Goal: Information Seeking & Learning: Check status

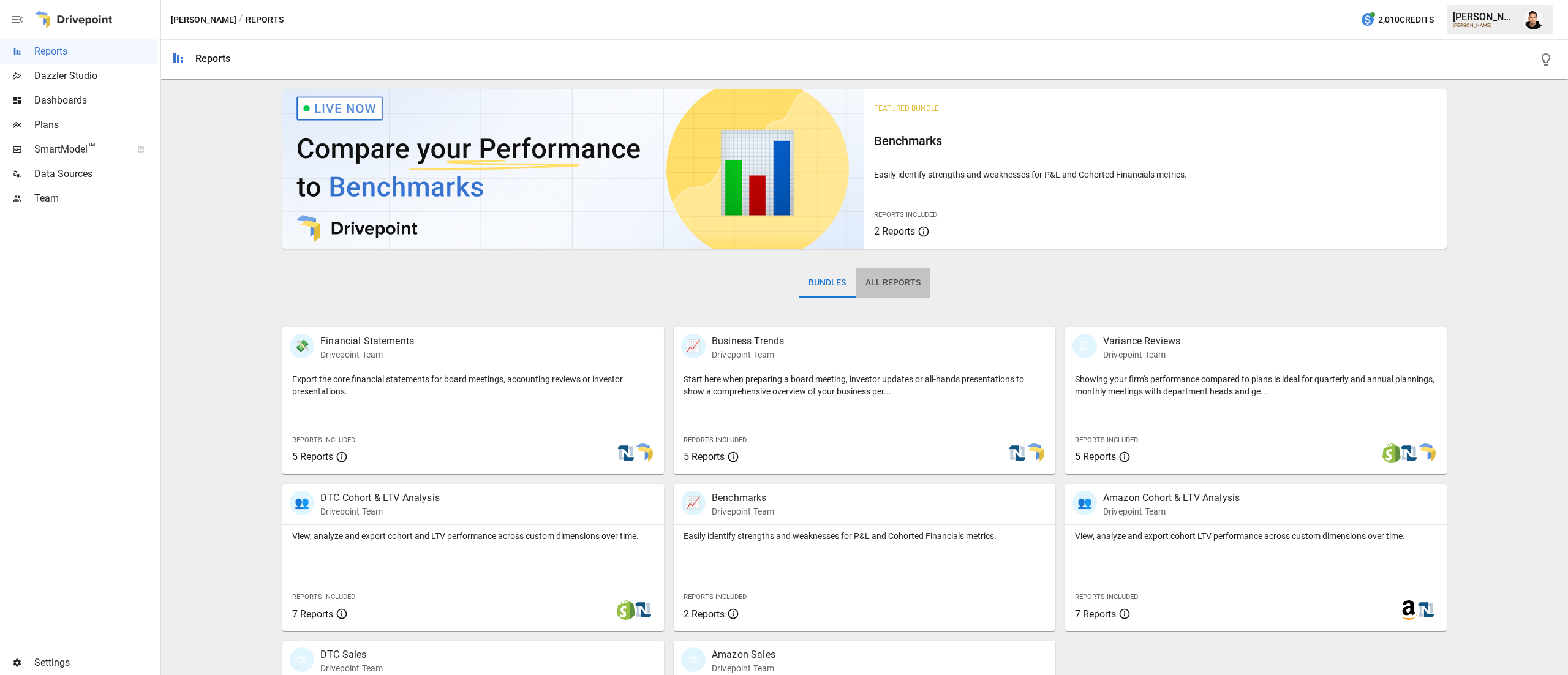
click at [894, 279] on button "All Reports" at bounding box center [892, 282] width 74 height 29
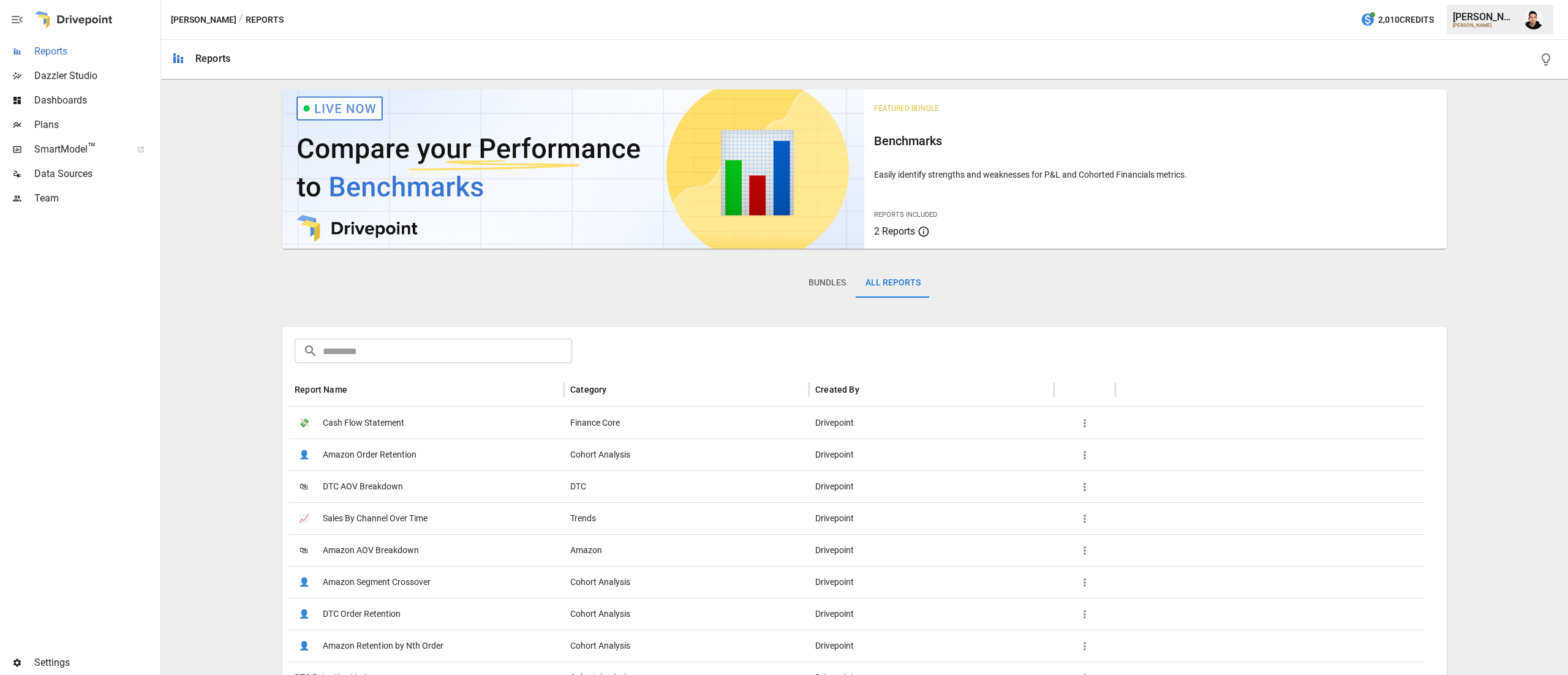
click at [81, 54] on span "Reports" at bounding box center [95, 52] width 124 height 15
click at [817, 292] on button "Bundles" at bounding box center [827, 282] width 57 height 29
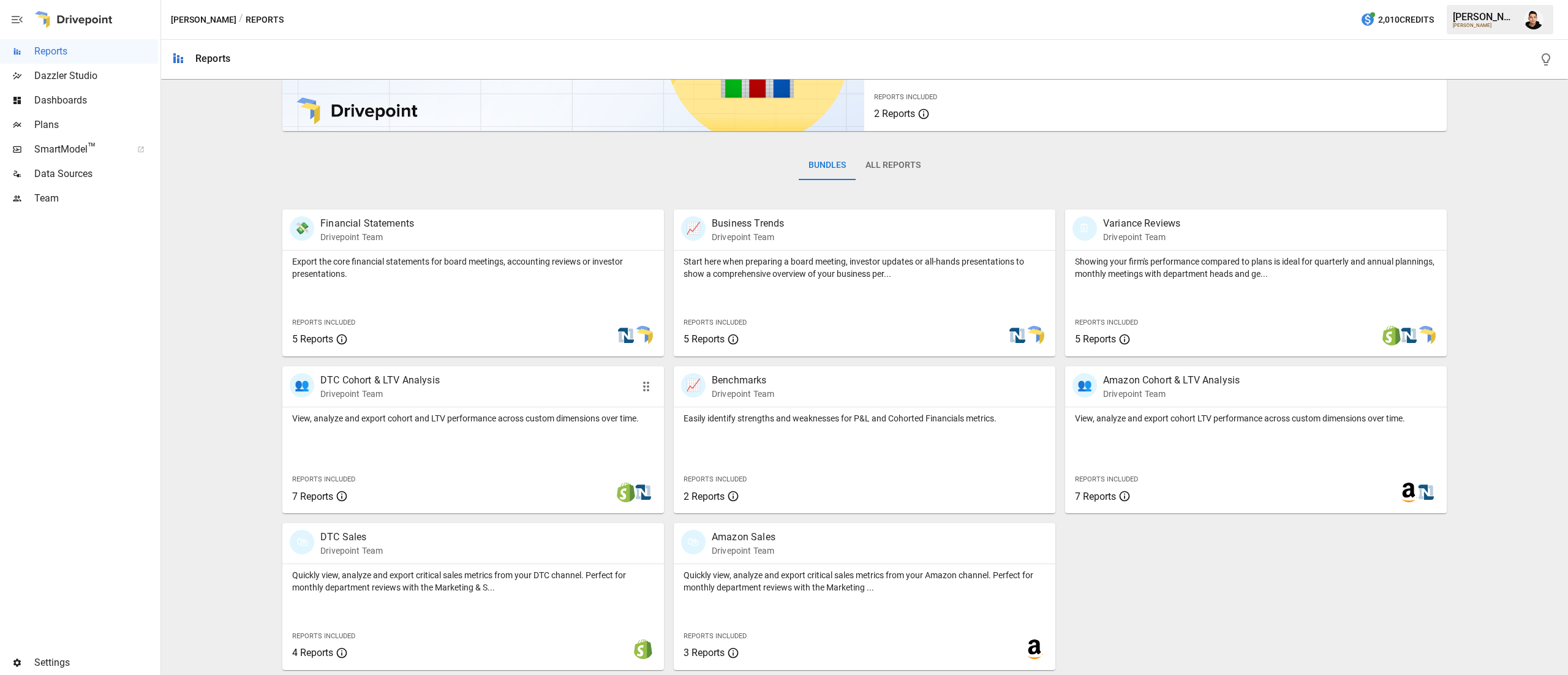
scroll to position [116, 0]
click at [492, 403] on div "👥 DTC Cohort & LTV Analysis Drivepoint Team" at bounding box center [472, 387] width 382 height 41
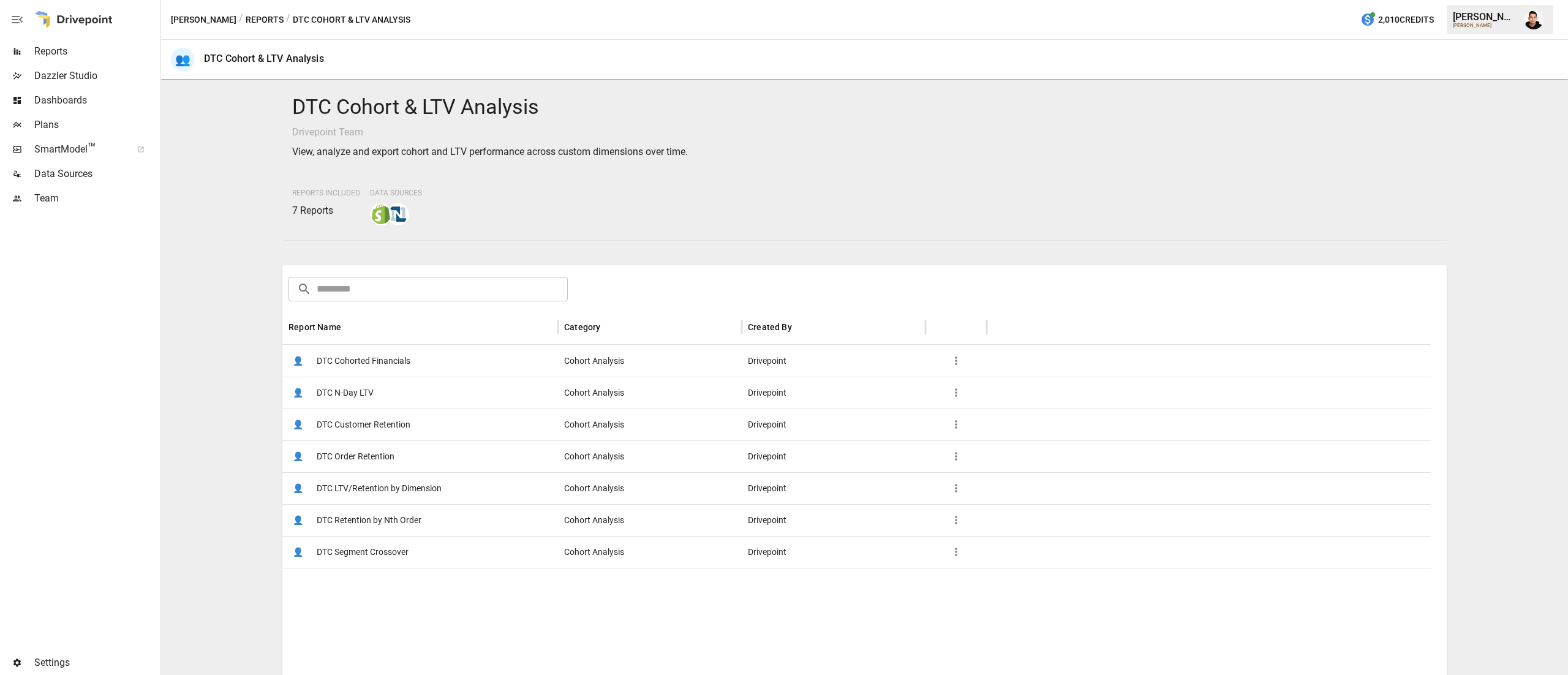
click at [404, 541] on span "DTC Segment Crossover" at bounding box center [362, 552] width 91 height 31
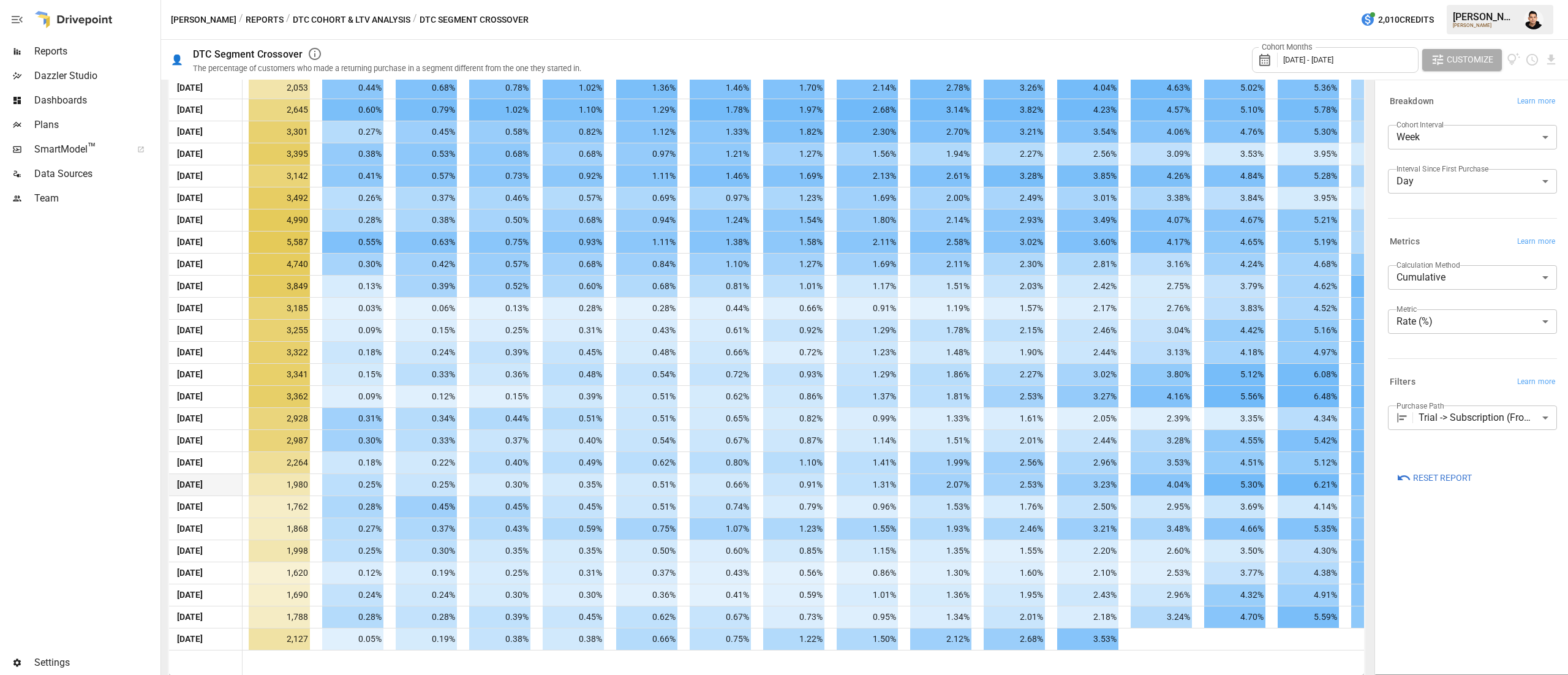
scroll to position [0, 58]
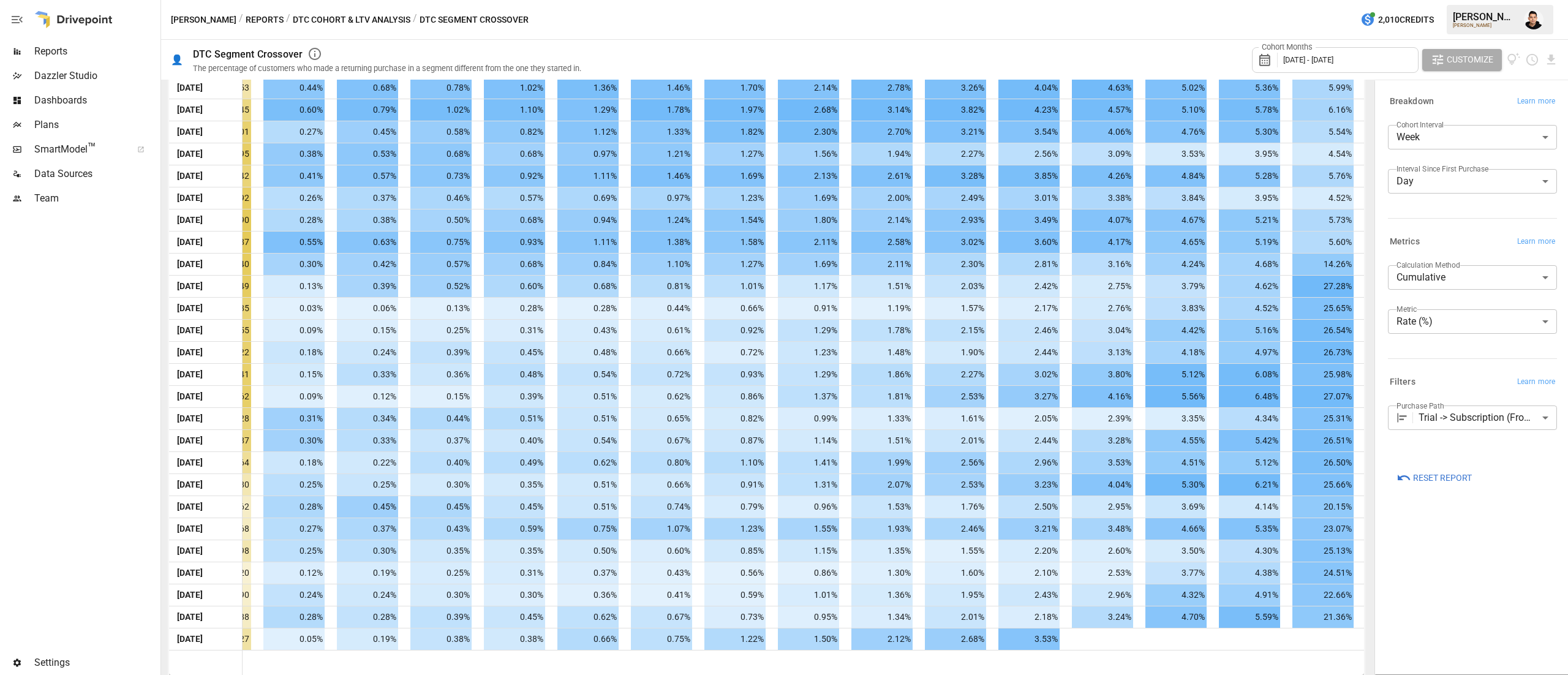
click at [1505, 0] on body "Reports Dazzler Studio Dashboards Plans SmartModel ™ Data Sources Team Settings…" at bounding box center [784, 0] width 1568 height 0
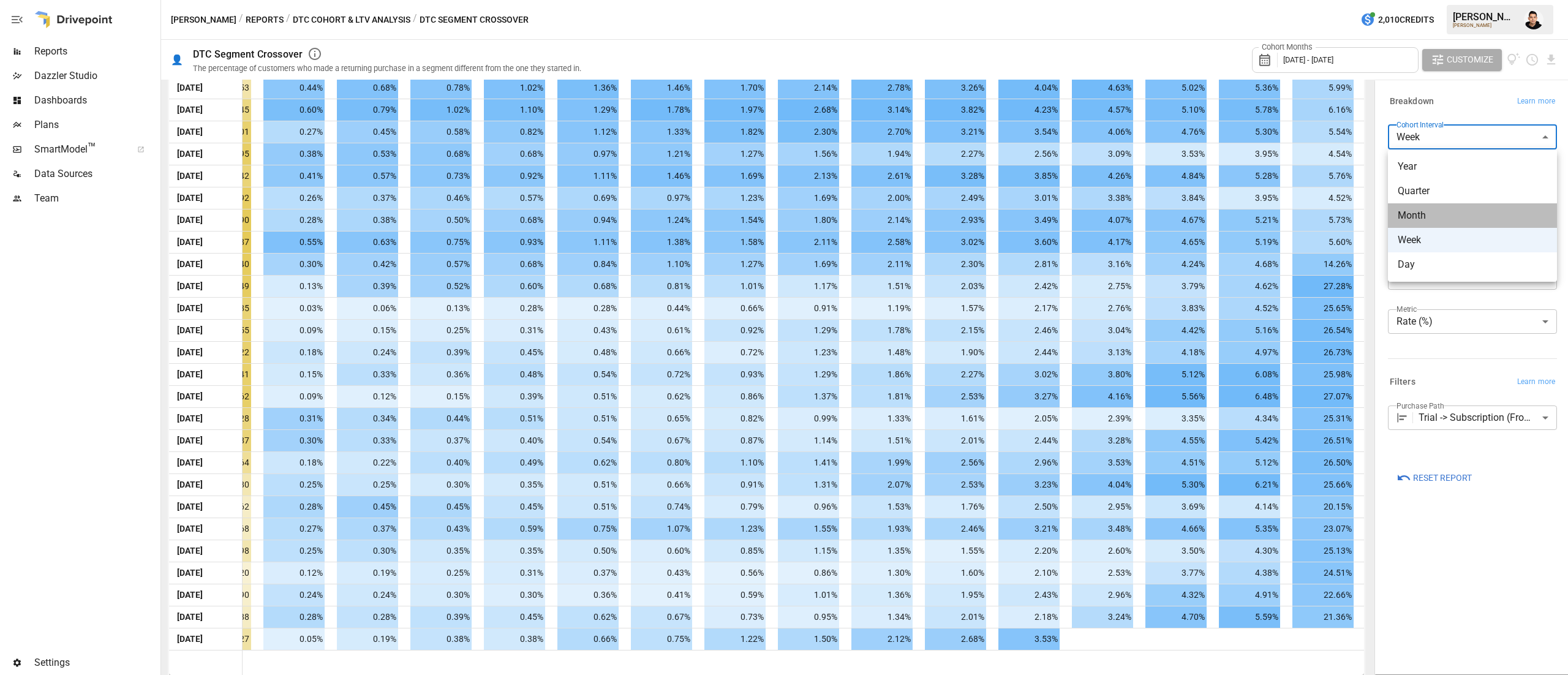
click at [1470, 221] on span "Month" at bounding box center [1472, 216] width 149 height 15
type input "*****"
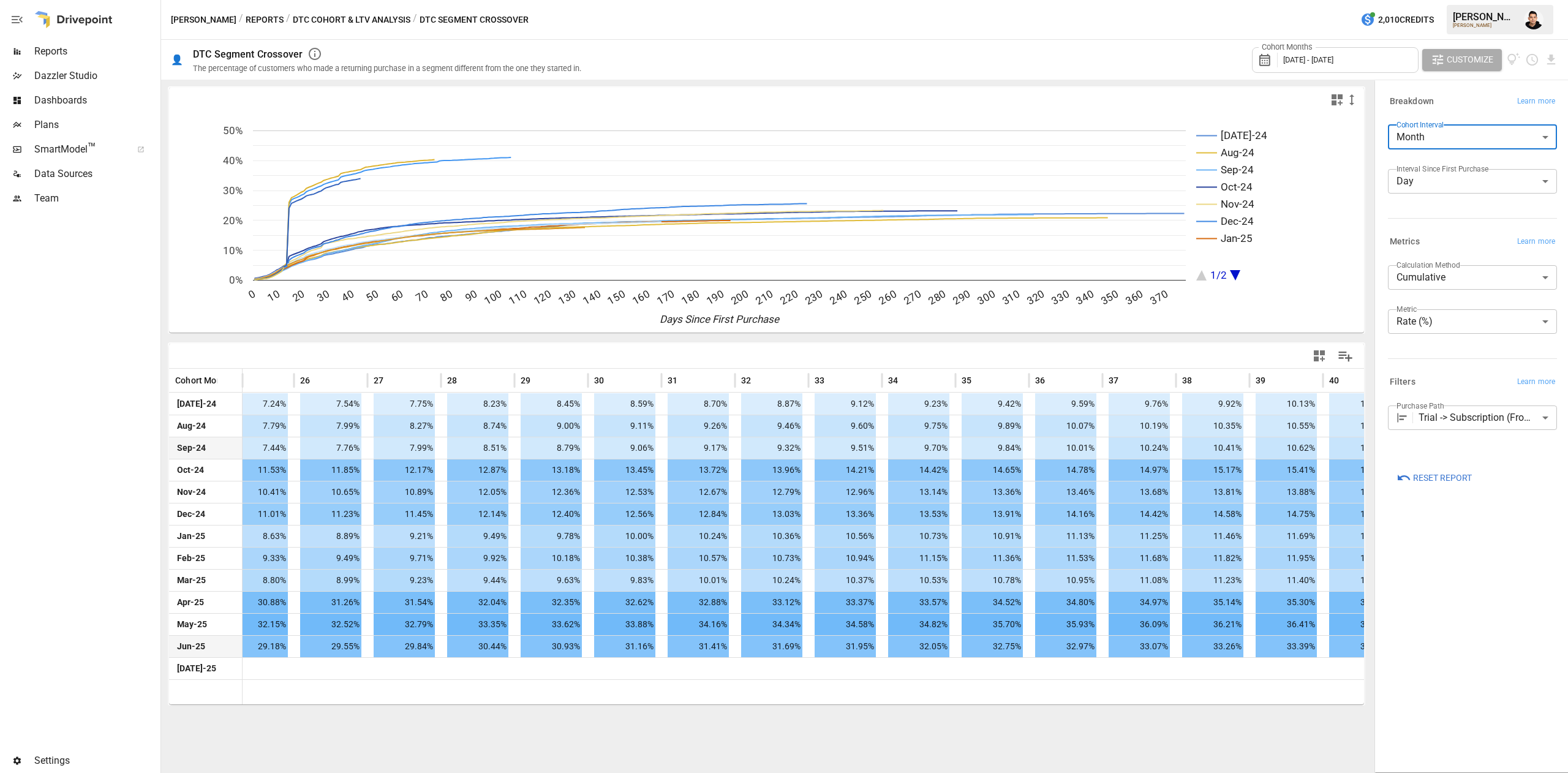
scroll to position [0, 1930]
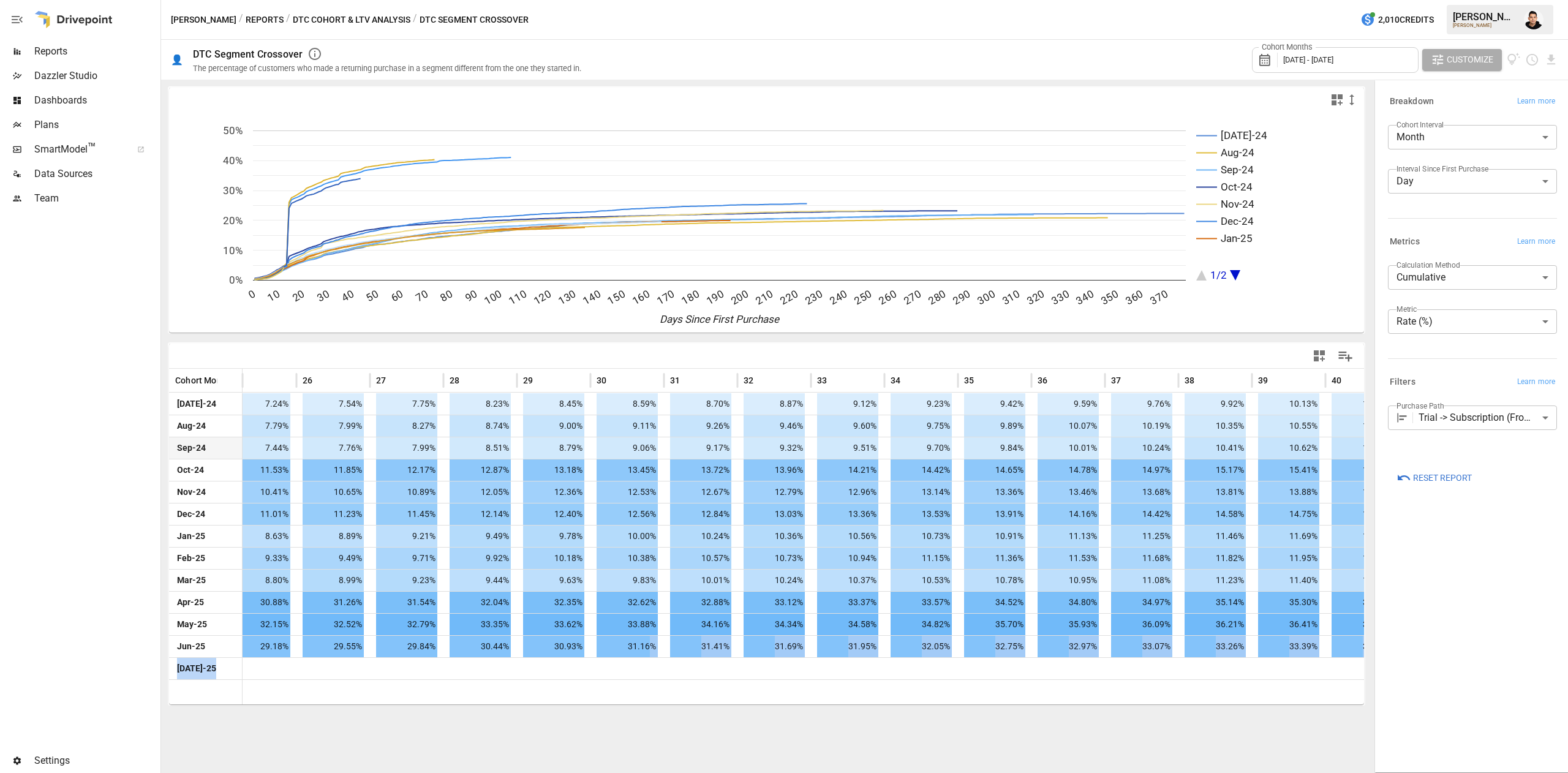
drag, startPoint x: 652, startPoint y: 633, endPoint x: 656, endPoint y: 707, distance: 74.1
click at [656, 674] on div "[DATE]-24 Aug-24 Sep-24 Oct-24 Nov-24 Dec-24 Jan-25 1/2 0 10 20 30 40 50 60 70 …" at bounding box center [767, 425] width 1211 height 693
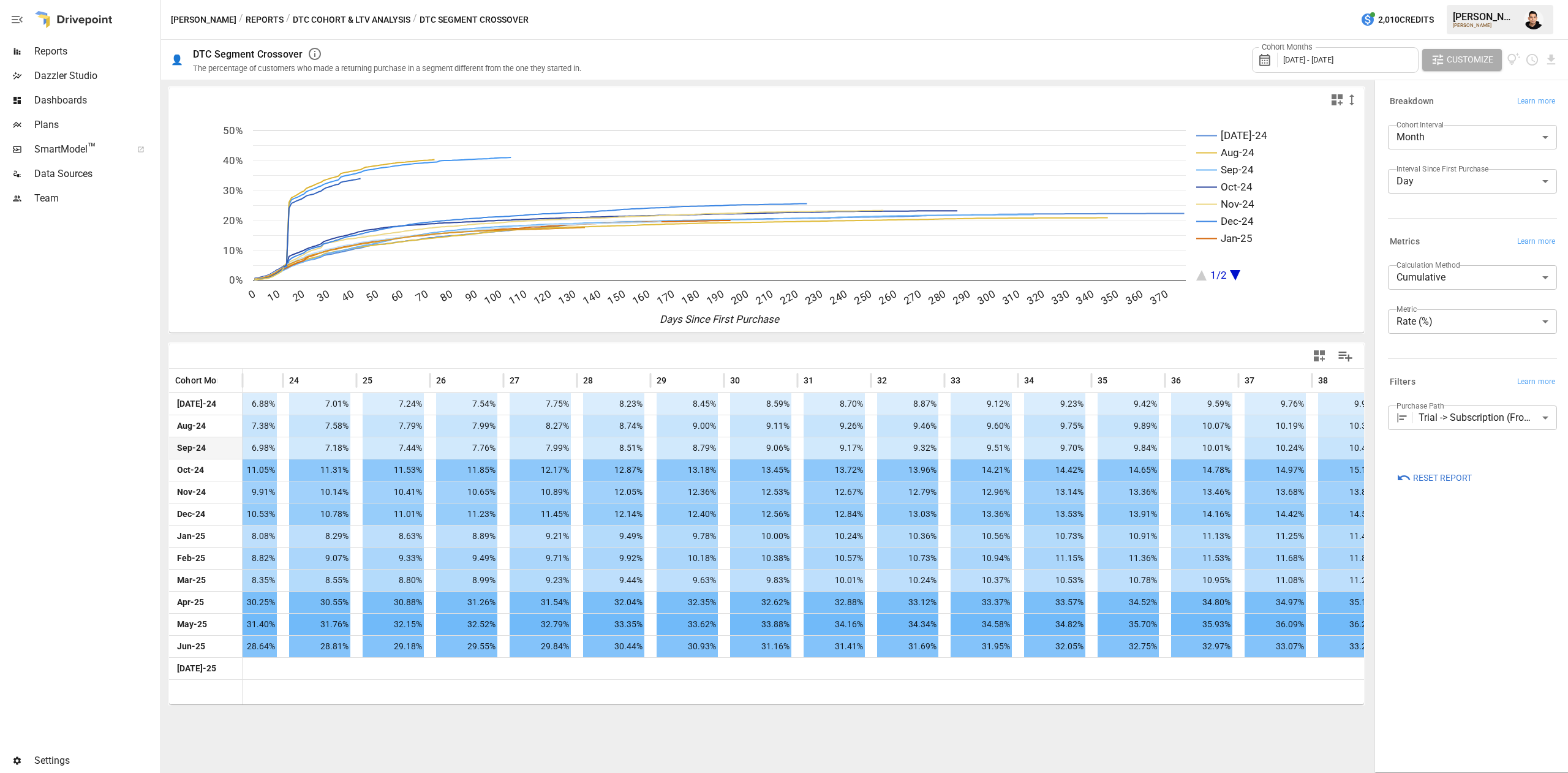
scroll to position [0, 1802]
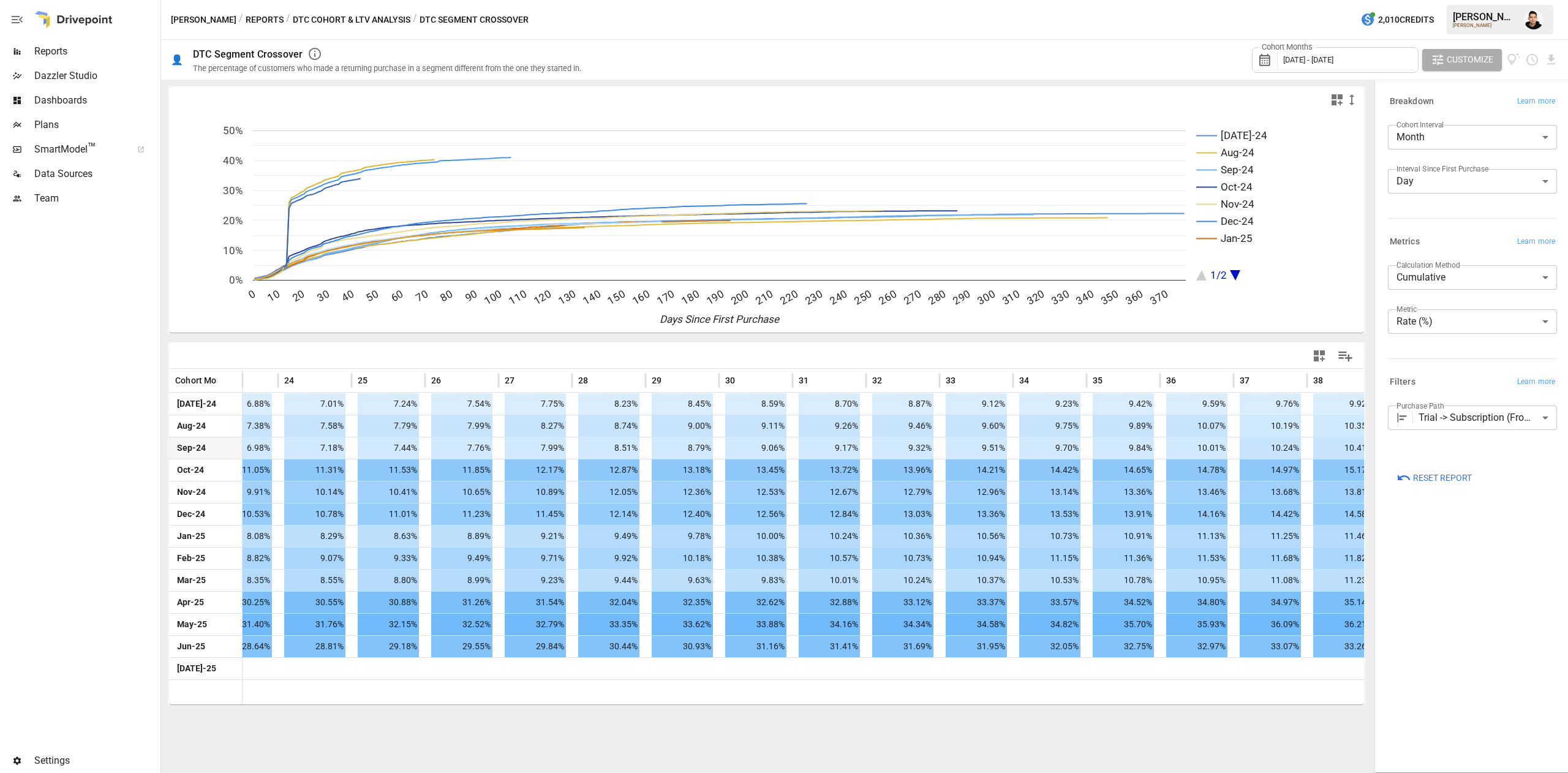
click at [1488, 0] on body "Reports Dazzler Studio Dashboards Plans SmartModel ™ Data Sources Team Settings…" at bounding box center [784, 0] width 1568 height 0
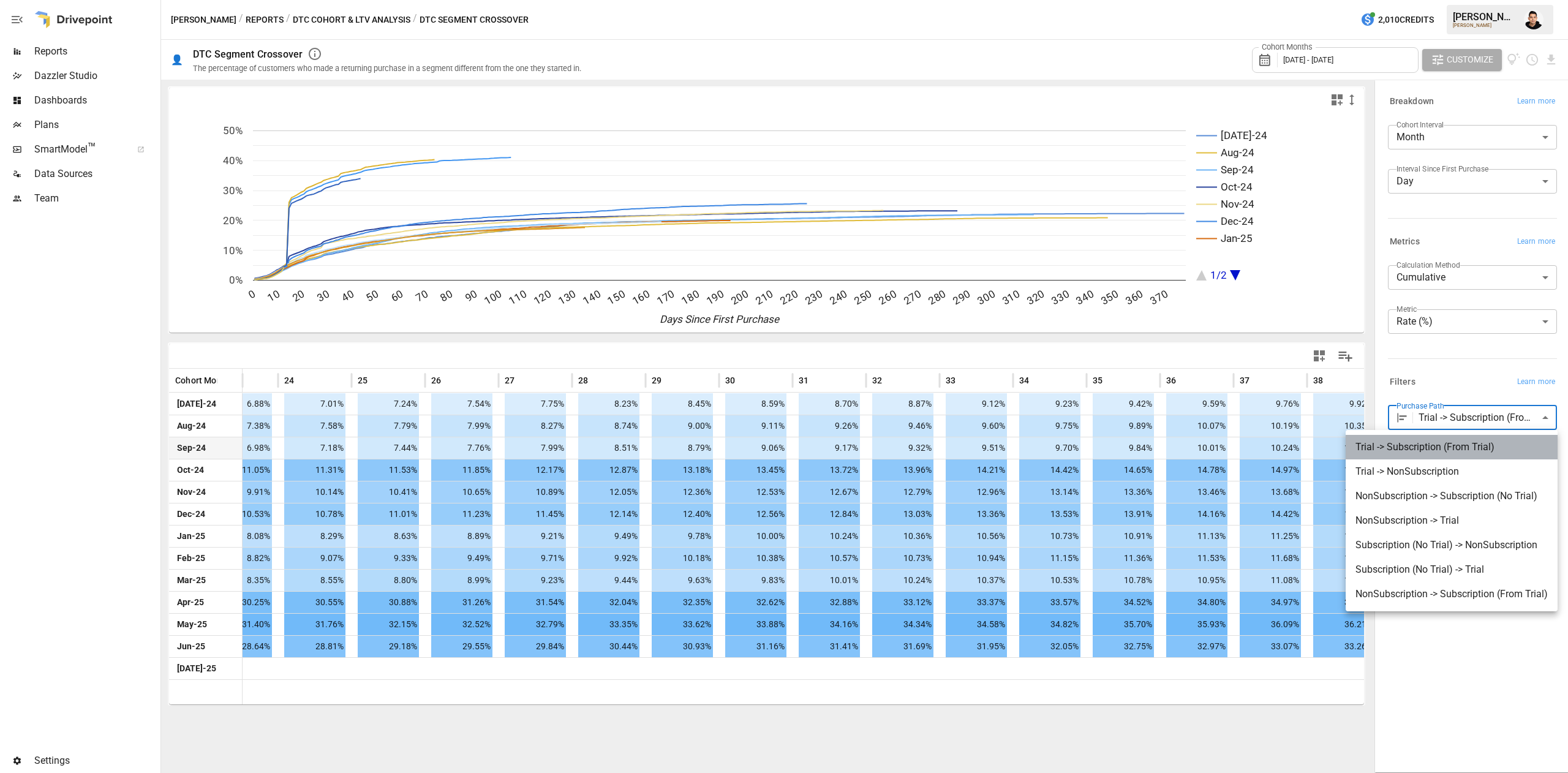
click at [1494, 452] on span "Trial -> Subscription (From Trial)" at bounding box center [1451, 447] width 192 height 15
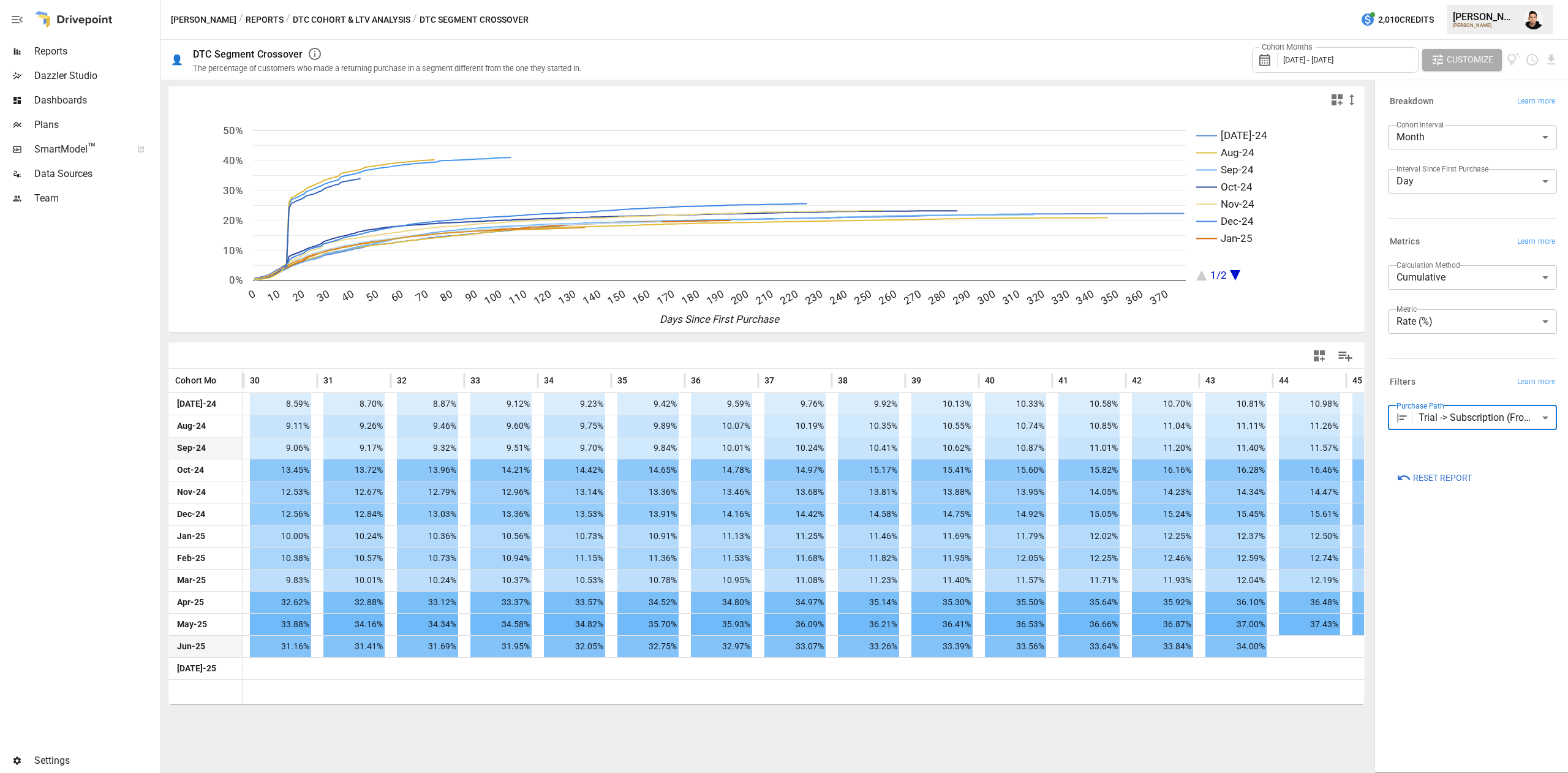
scroll to position [0, 2278]
click at [1533, 11] on img "Francisco Sanchez" at bounding box center [1533, 19] width 20 height 20
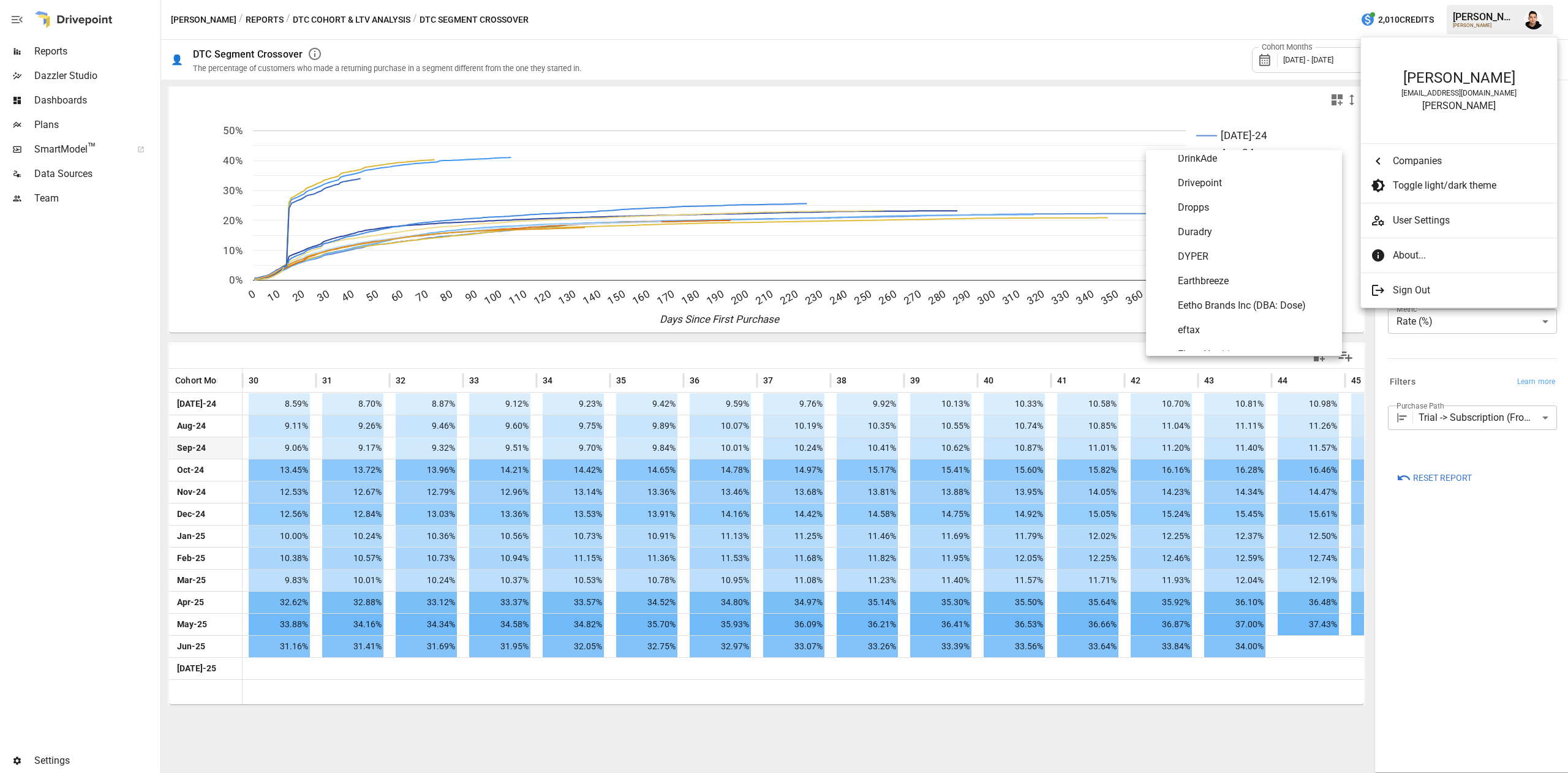
scroll to position [1873, 0]
click at [1257, 243] on li "Earthbreeze" at bounding box center [1244, 253] width 196 height 25
